Goal: Task Accomplishment & Management: Complete application form

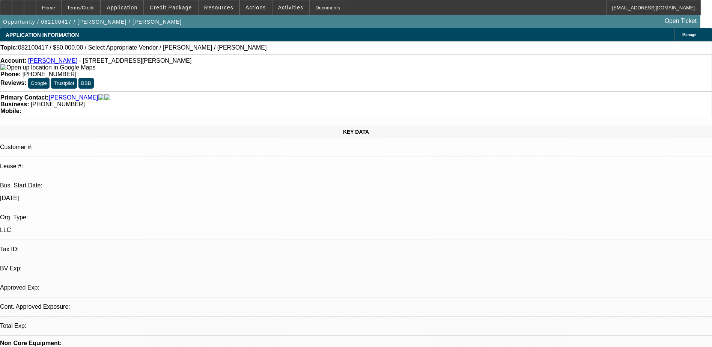
select select "0"
select select "2"
select select "0.1"
select select "1"
select select "2"
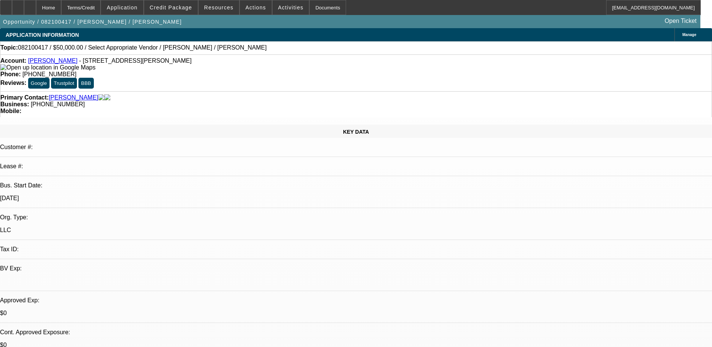
select select
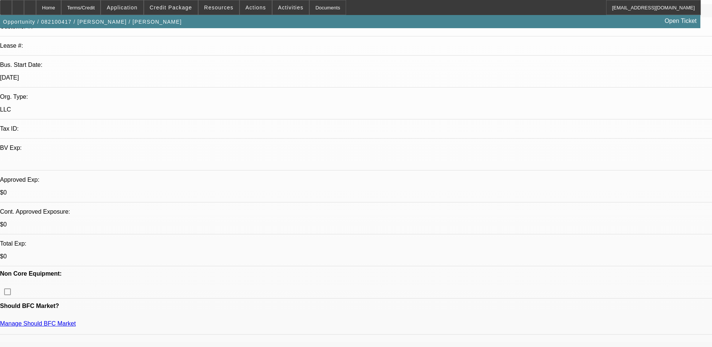
scroll to position [225, 0]
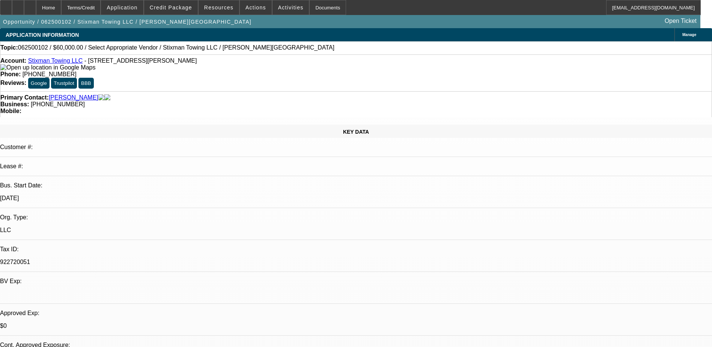
select select "0"
select select "2"
select select "0.1"
select select "4"
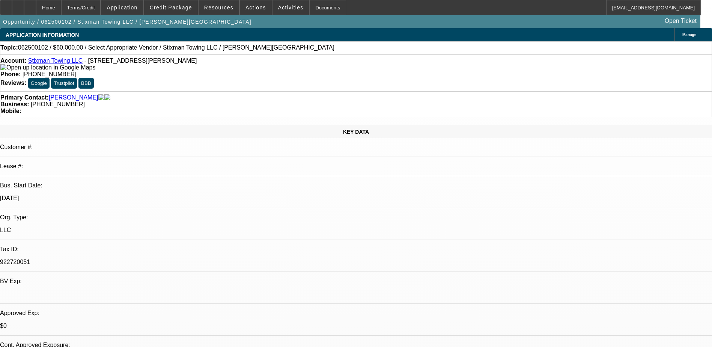
scroll to position [939, 0]
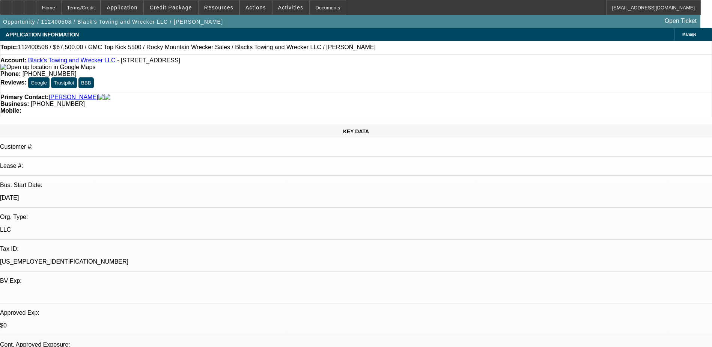
select select "0"
select select "0.1"
select select "0"
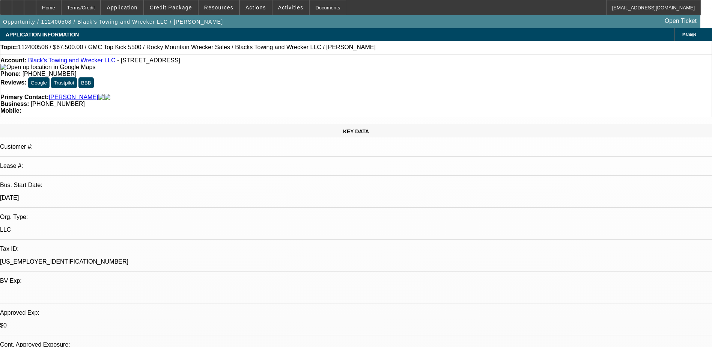
select select "0.1"
select select "0"
select select "0.1"
select select "0"
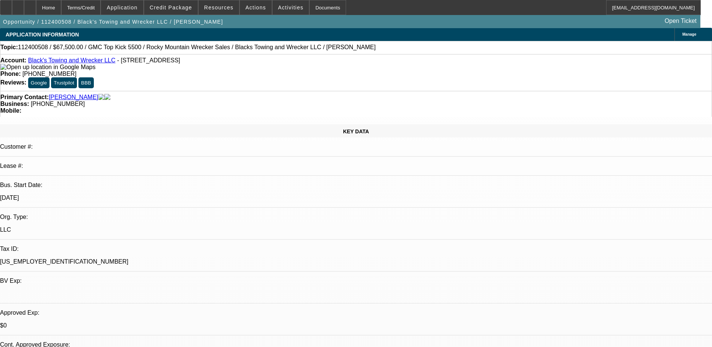
select select "0"
select select "0.1"
select select "1"
select select "3"
select select "4"
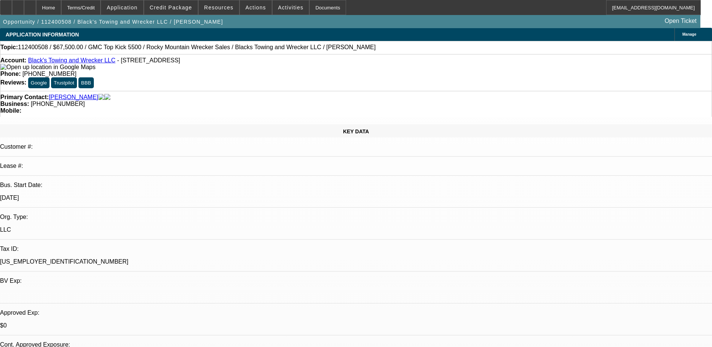
select select "1"
select select "3"
select select "4"
select select "1"
select select "3"
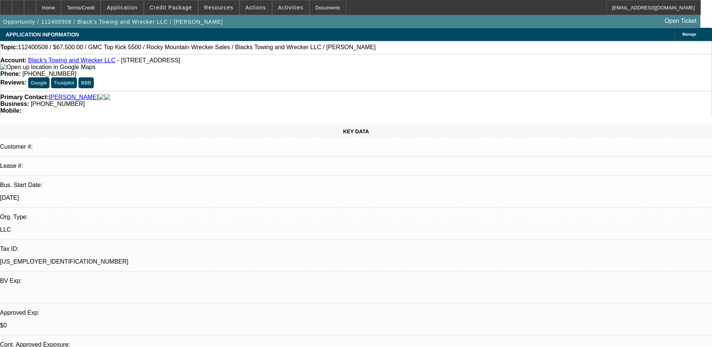
select select "4"
select select "1"
select select "3"
select select "4"
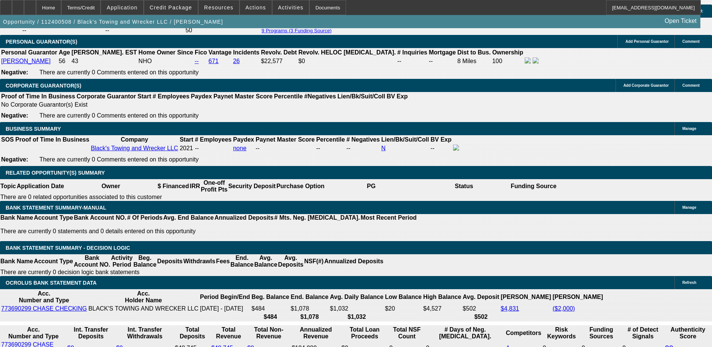
scroll to position [1126, 0]
